Goal: Task Accomplishment & Management: Manage account settings

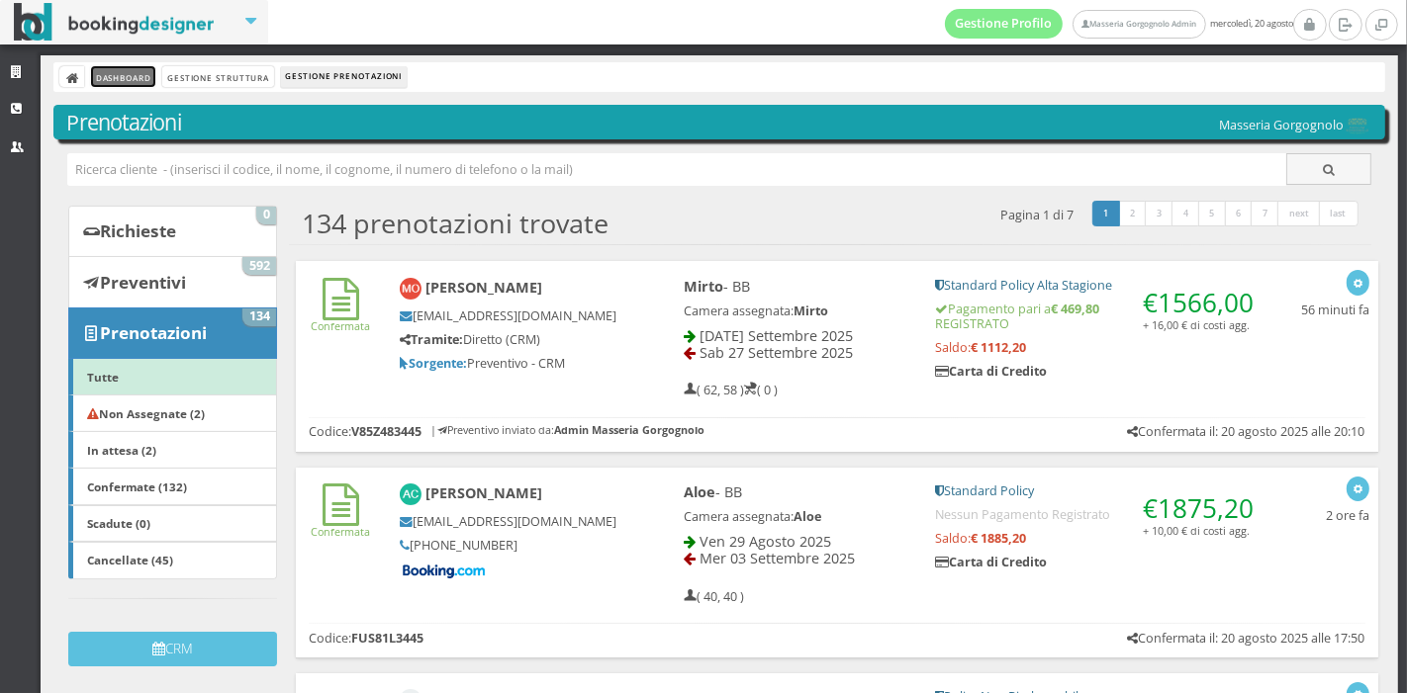
click at [143, 71] on link "Dashboard" at bounding box center [123, 76] width 64 height 21
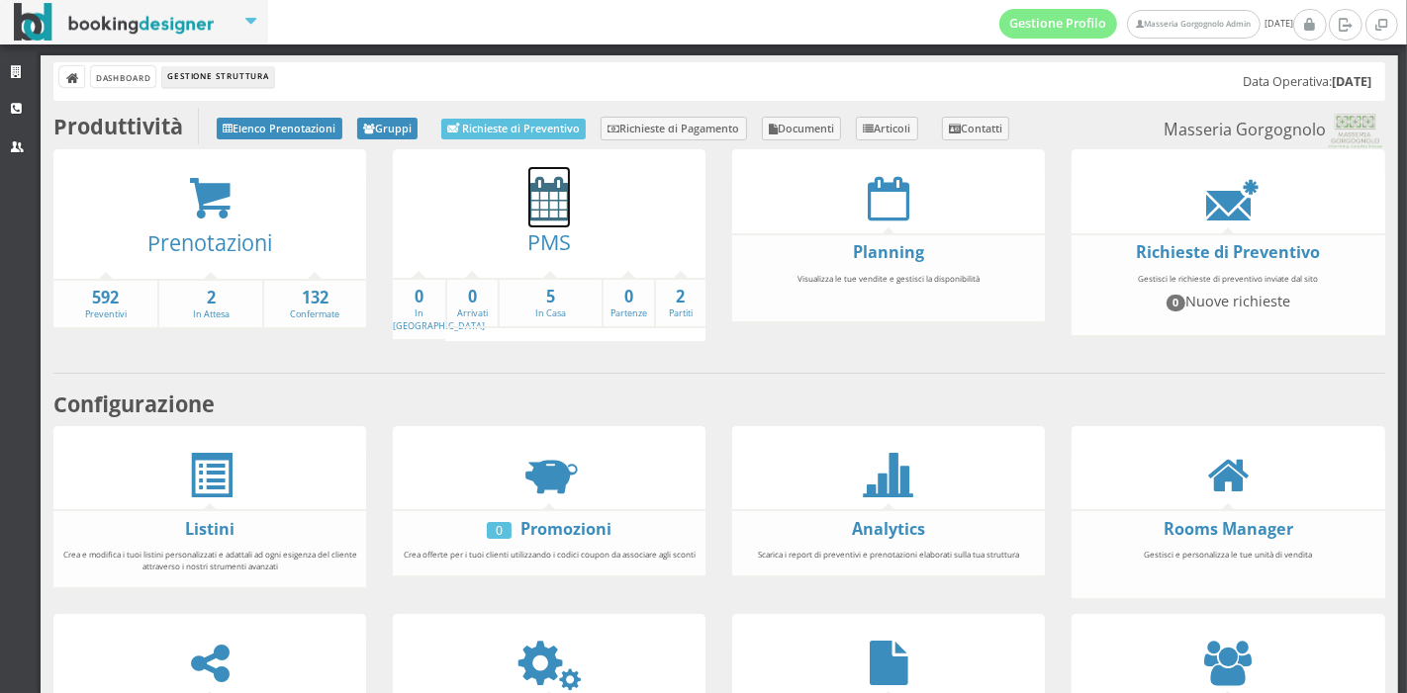
click at [529, 200] on icon at bounding box center [549, 198] width 42 height 45
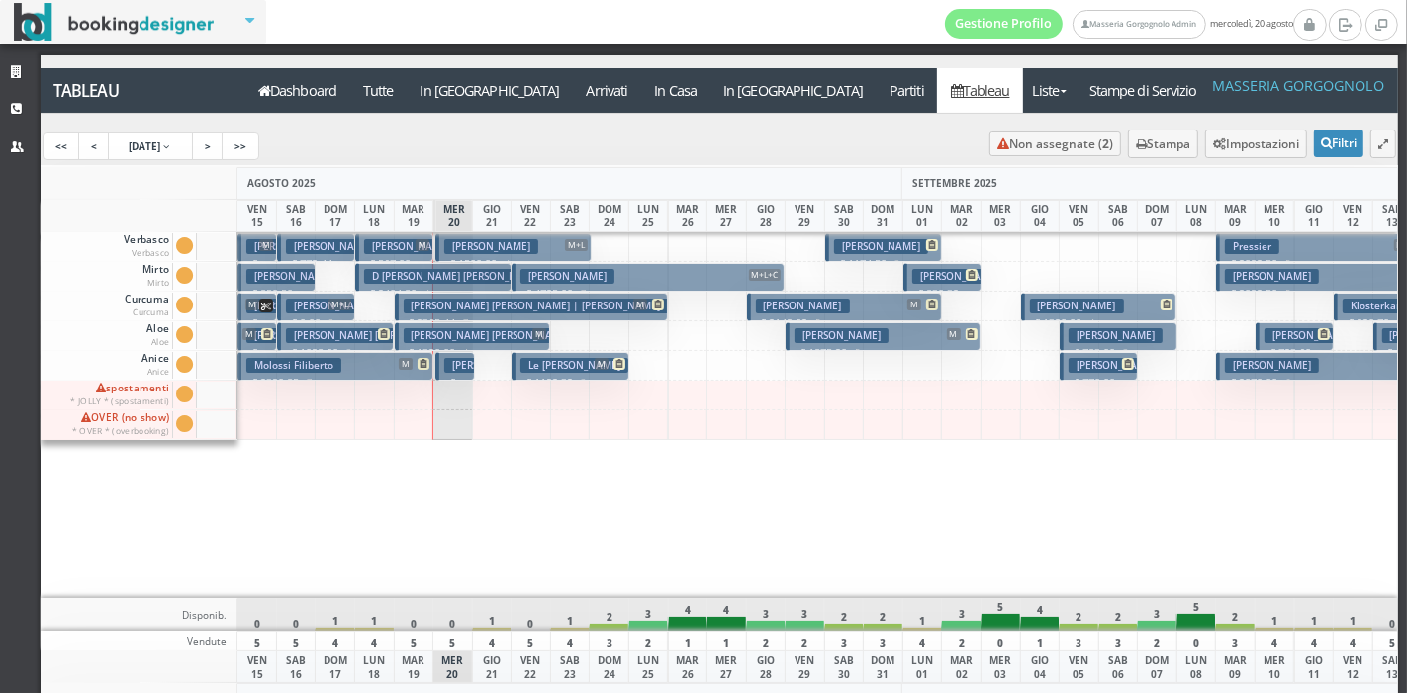
click at [488, 278] on h3 "D Adamo Tammy Jean | D'Adamo Kevin" at bounding box center [506, 276] width 284 height 15
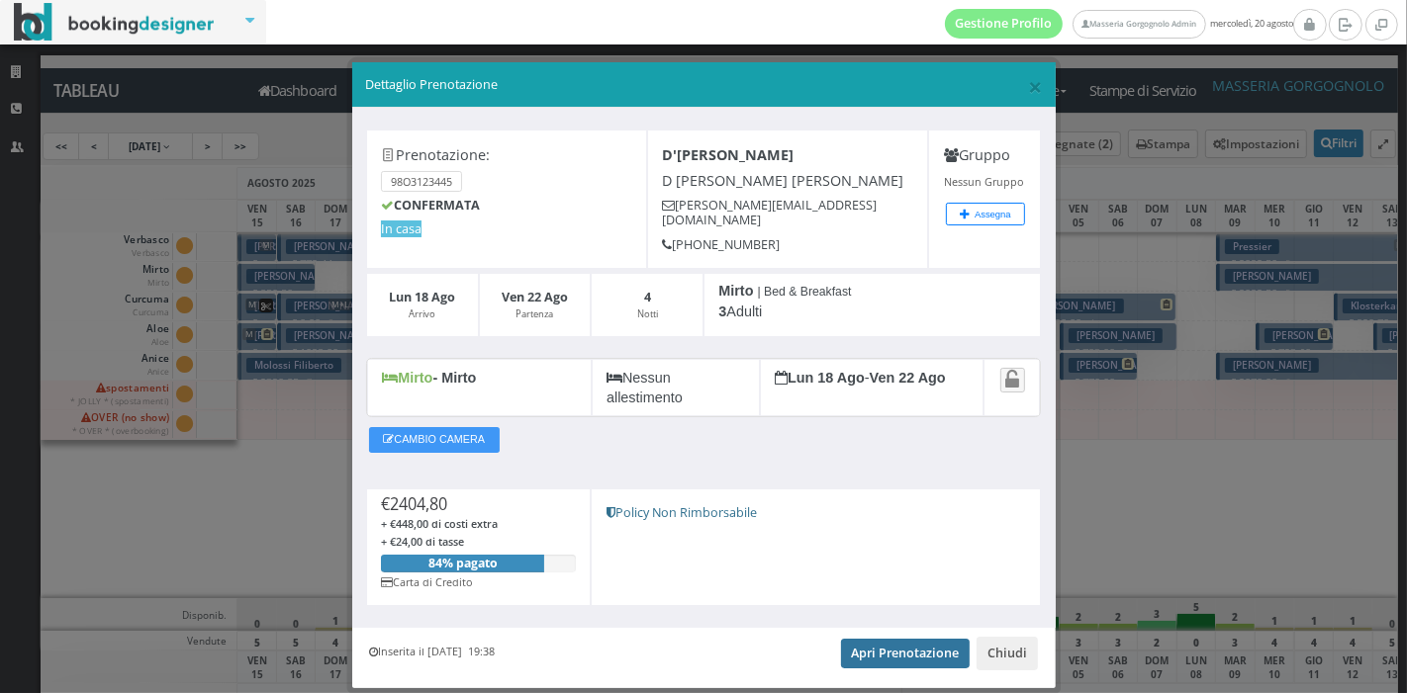
click at [911, 639] on link "Apri Prenotazione" at bounding box center [906, 654] width 130 height 30
click at [989, 640] on button "Chiudi" at bounding box center [1006, 654] width 61 height 34
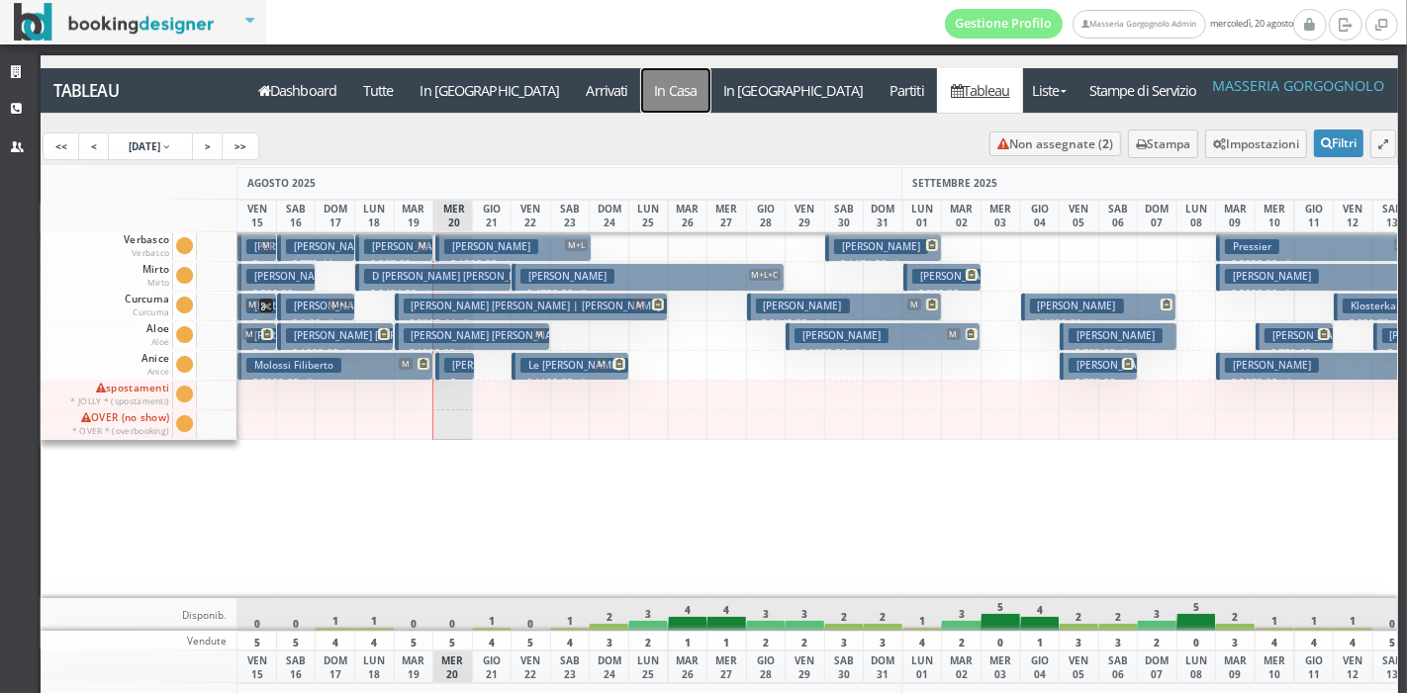
click at [641, 94] on a=pms-instay-reservations"] "In Casa" at bounding box center [675, 90] width 69 height 45
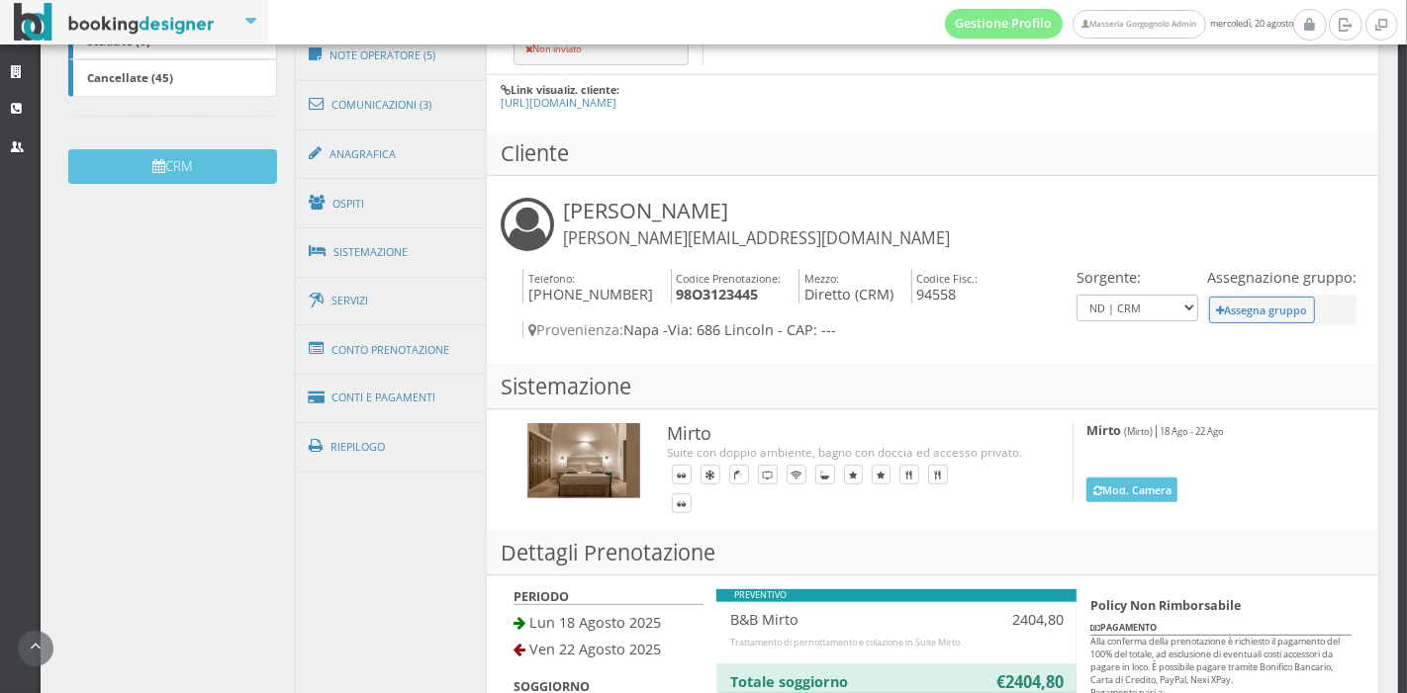
scroll to position [583, 0]
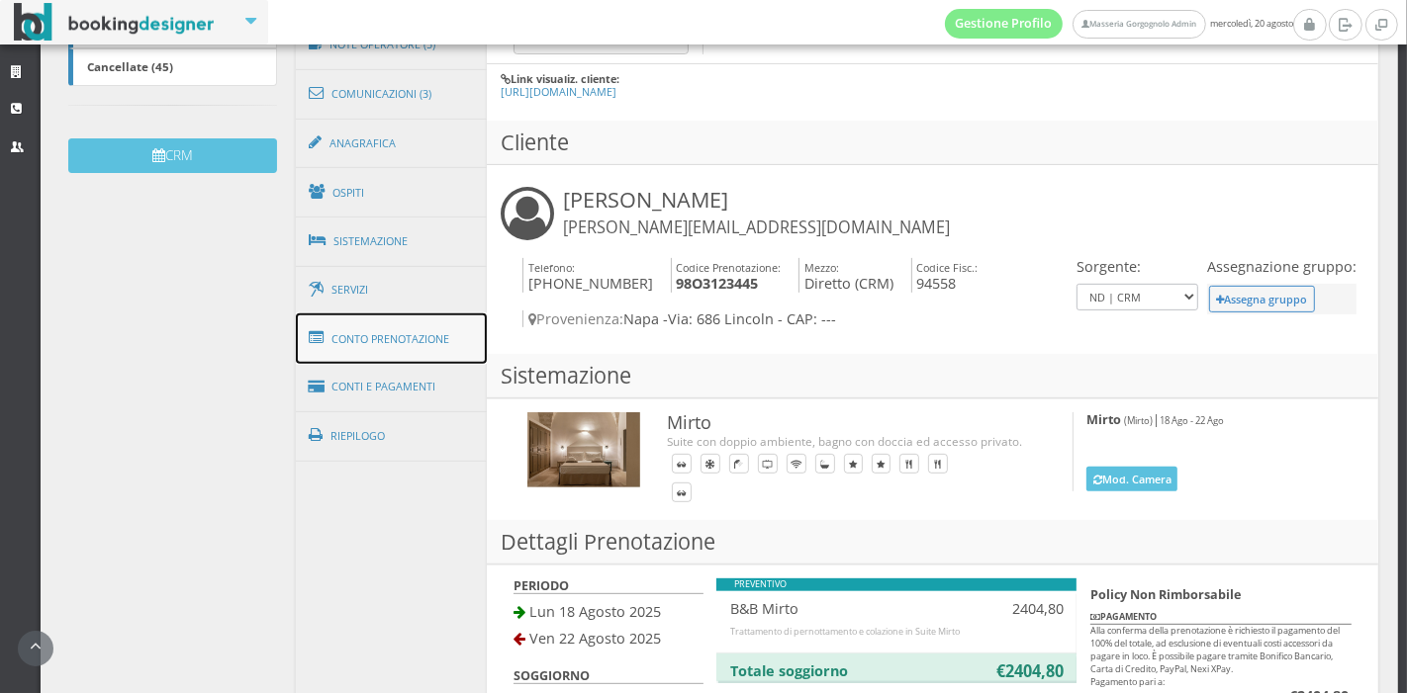
click at [382, 346] on link "Conto Prenotazione" at bounding box center [392, 339] width 192 height 51
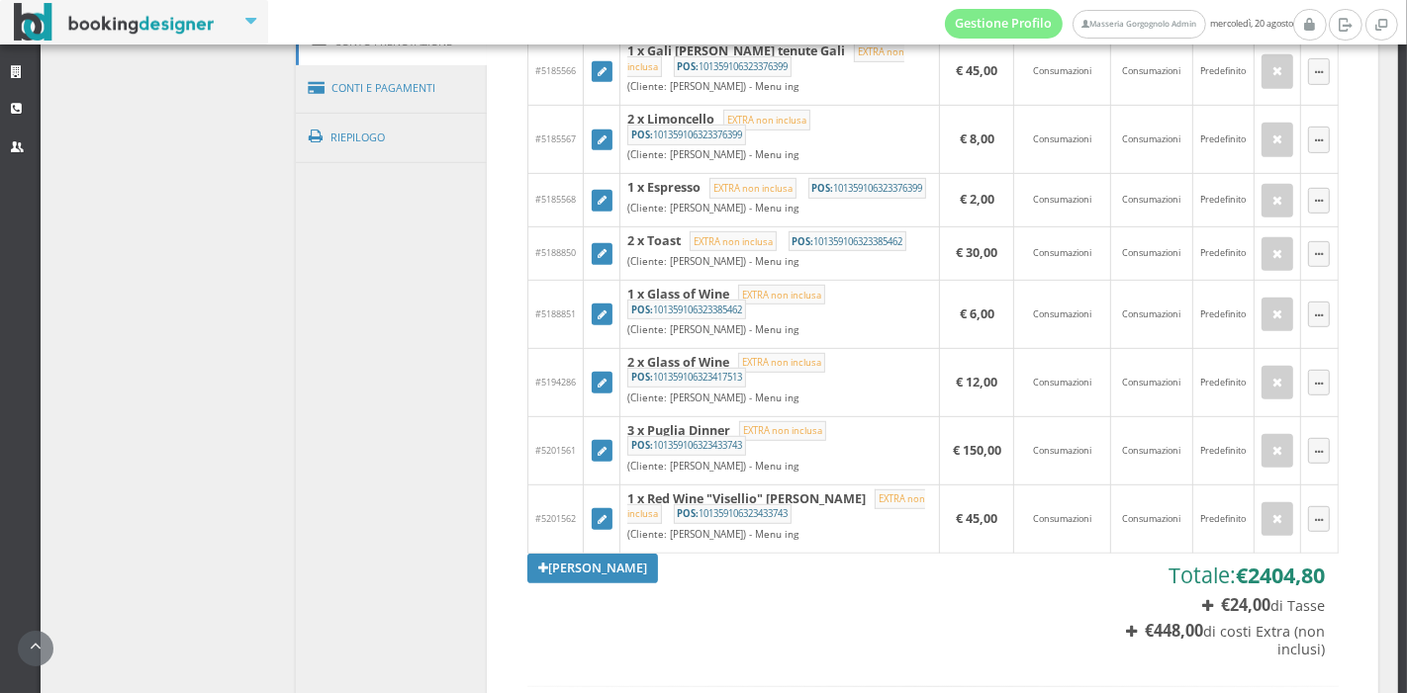
scroll to position [981, 0]
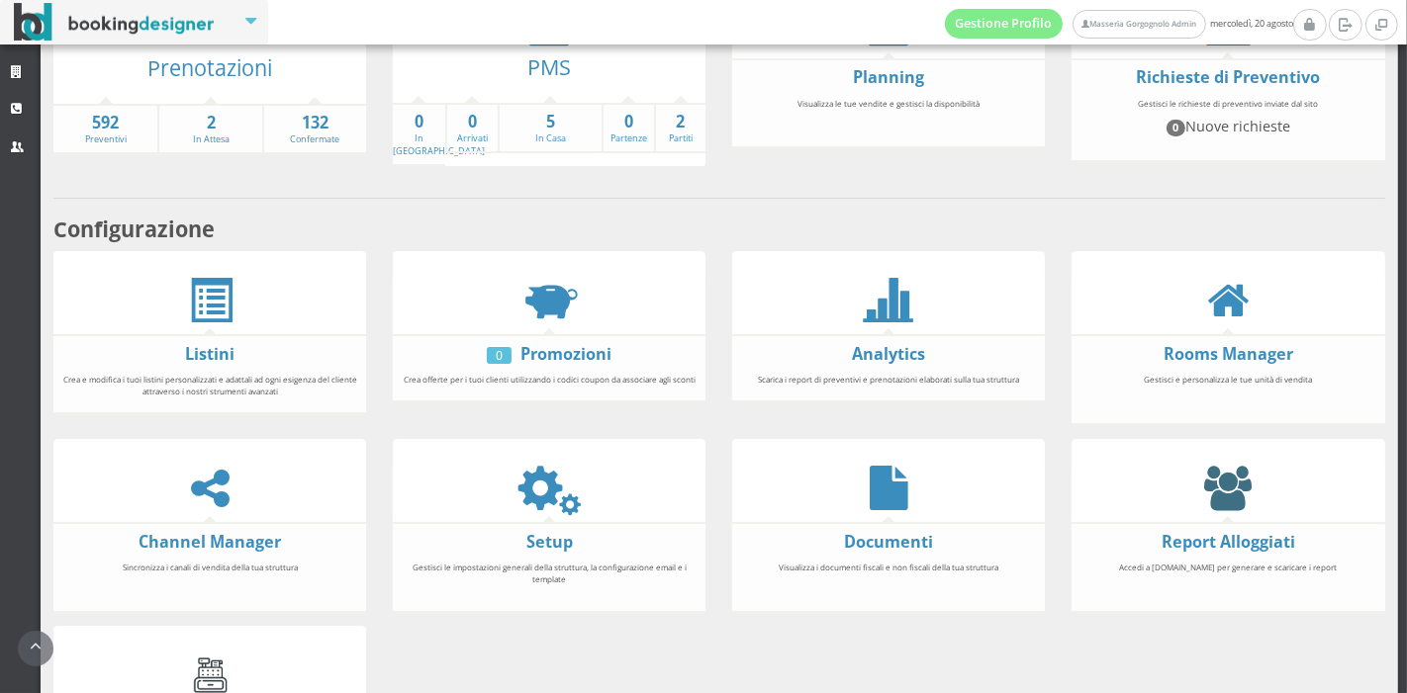
scroll to position [200, 0]
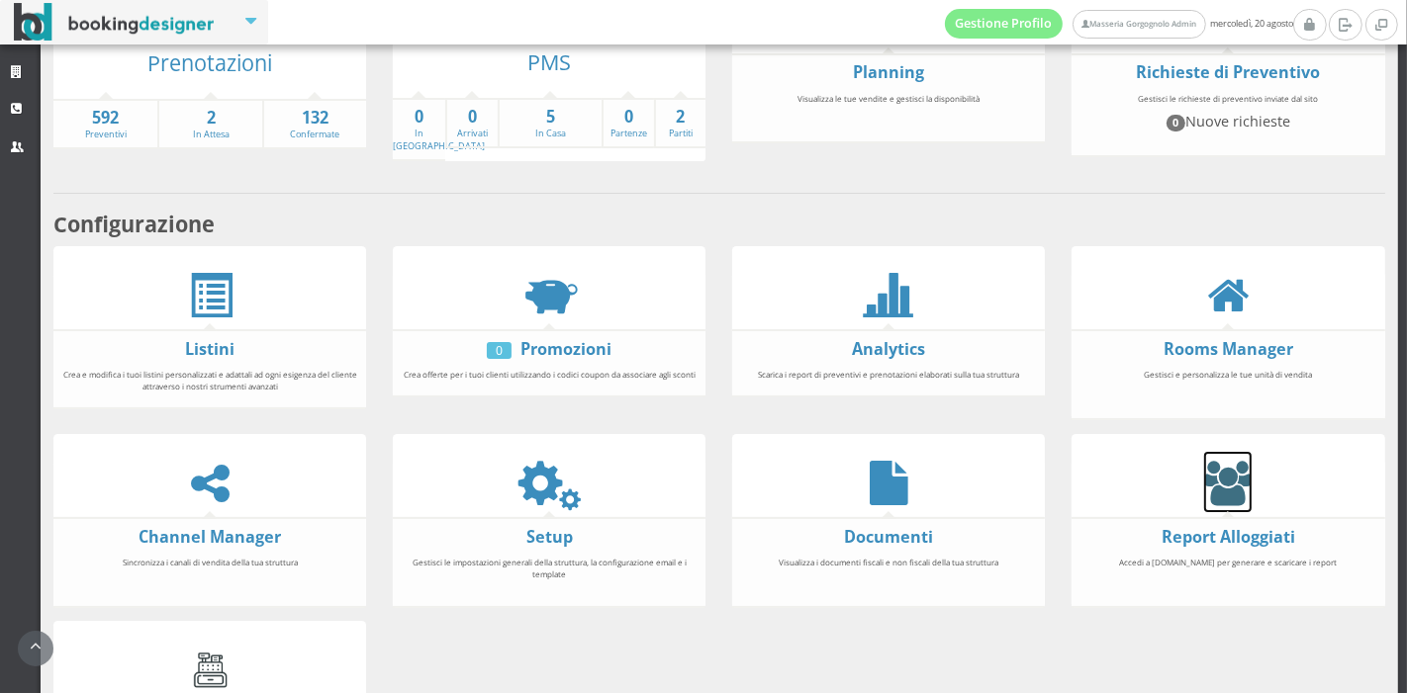
click at [1218, 490] on icon at bounding box center [1227, 483] width 47 height 45
